Goal: Navigation & Orientation: Find specific page/section

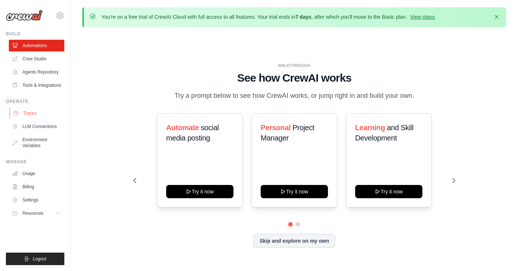
click at [31, 114] on link "Traces" at bounding box center [38, 113] width 56 height 12
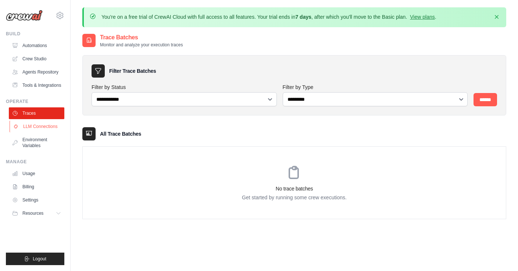
click at [47, 125] on link "LLM Connections" at bounding box center [38, 127] width 56 height 12
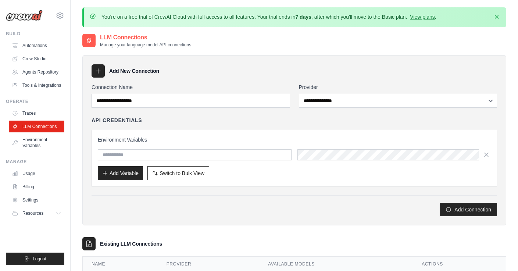
click at [43, 116] on link "Traces" at bounding box center [37, 113] width 56 height 12
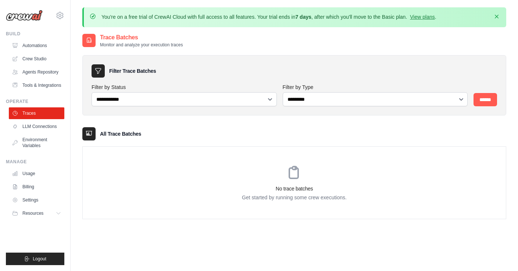
click at [500, 17] on icon "button" at bounding box center [496, 16] width 7 height 7
click at [42, 126] on link "LLM Connections" at bounding box center [38, 127] width 56 height 12
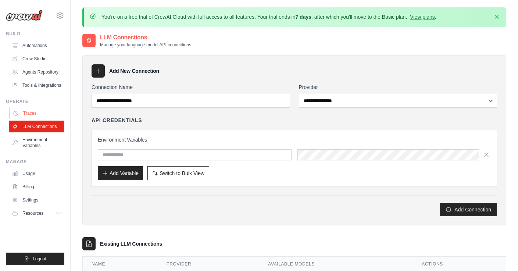
click at [39, 113] on link "Traces" at bounding box center [38, 113] width 56 height 12
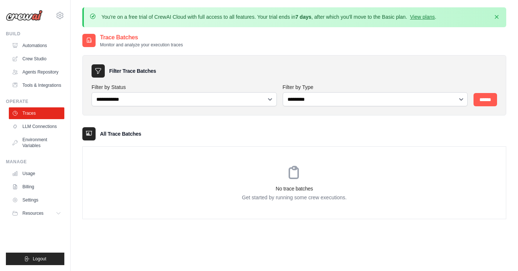
click at [127, 126] on div "**********" at bounding box center [294, 133] width 424 height 171
click at [227, 164] on div "No trace batches Get started by running some crew executions." at bounding box center [294, 183] width 423 height 72
click at [239, 183] on div "No trace batches Get started by running some crew executions." at bounding box center [294, 183] width 423 height 72
click at [499, 14] on icon "button" at bounding box center [496, 16] width 7 height 7
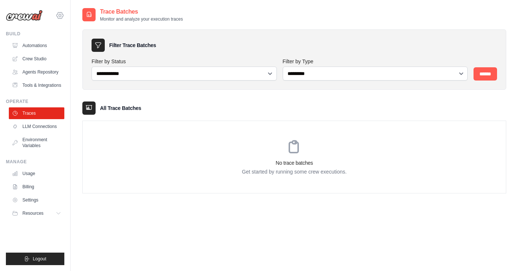
click at [63, 15] on icon at bounding box center [60, 15] width 7 height 6
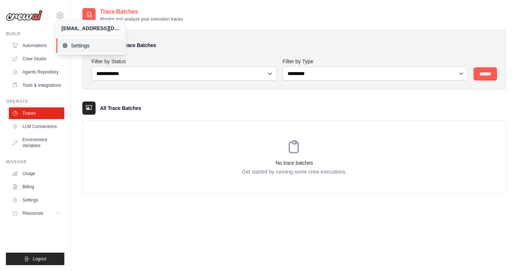
click at [82, 47] on span "Settings" at bounding box center [91, 45] width 58 height 7
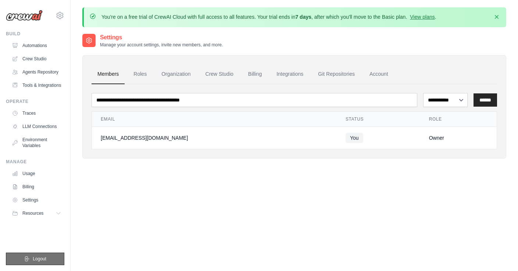
click at [37, 258] on span "Logout" at bounding box center [40, 259] width 14 height 6
